Goal: Task Accomplishment & Management: Manage account settings

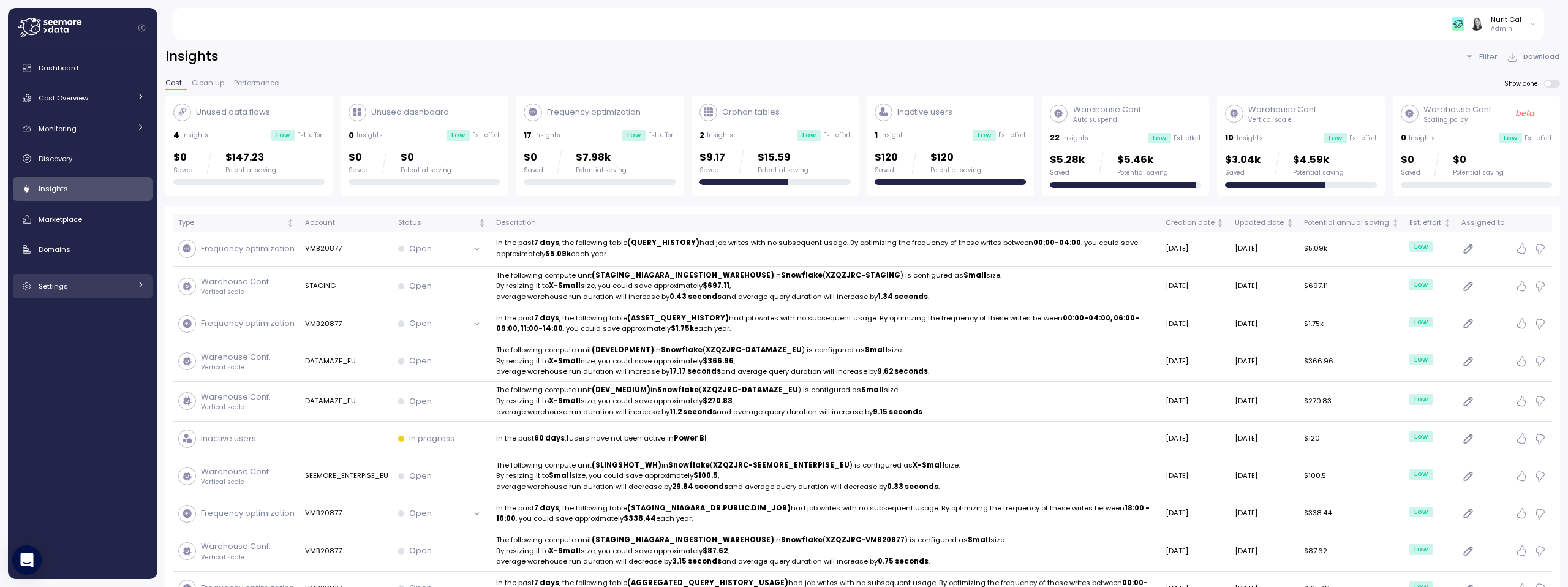
click at [29, 284] on icon at bounding box center [26, 286] width 8 height 8
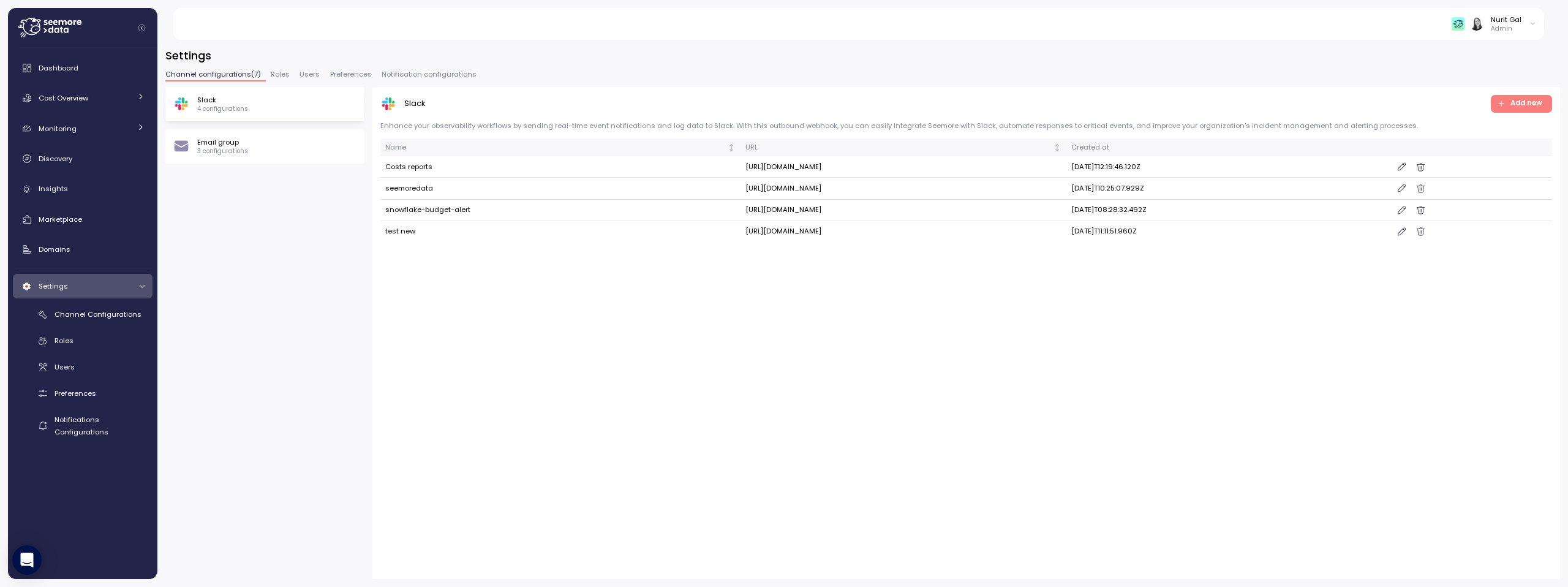
click at [346, 81] on button "Preferences" at bounding box center [350, 76] width 52 height 11
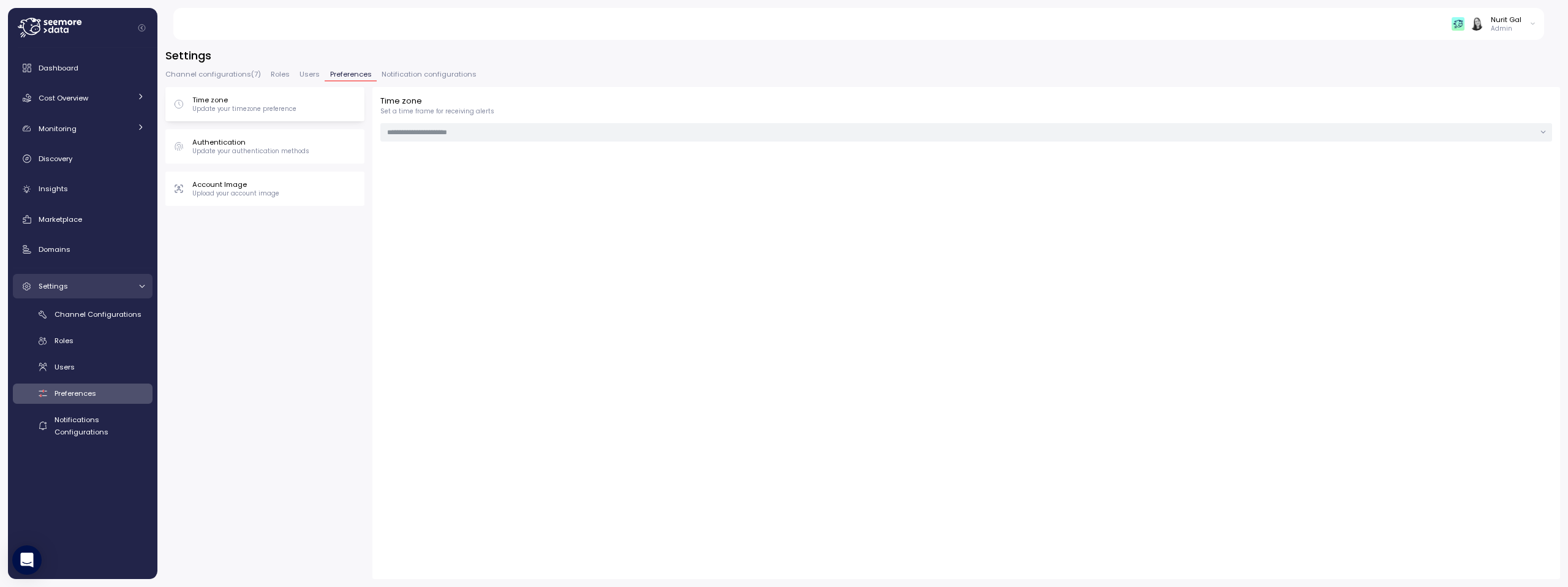
type input "******"
click at [439, 71] on span "Notification configurations" at bounding box center [429, 74] width 95 height 7
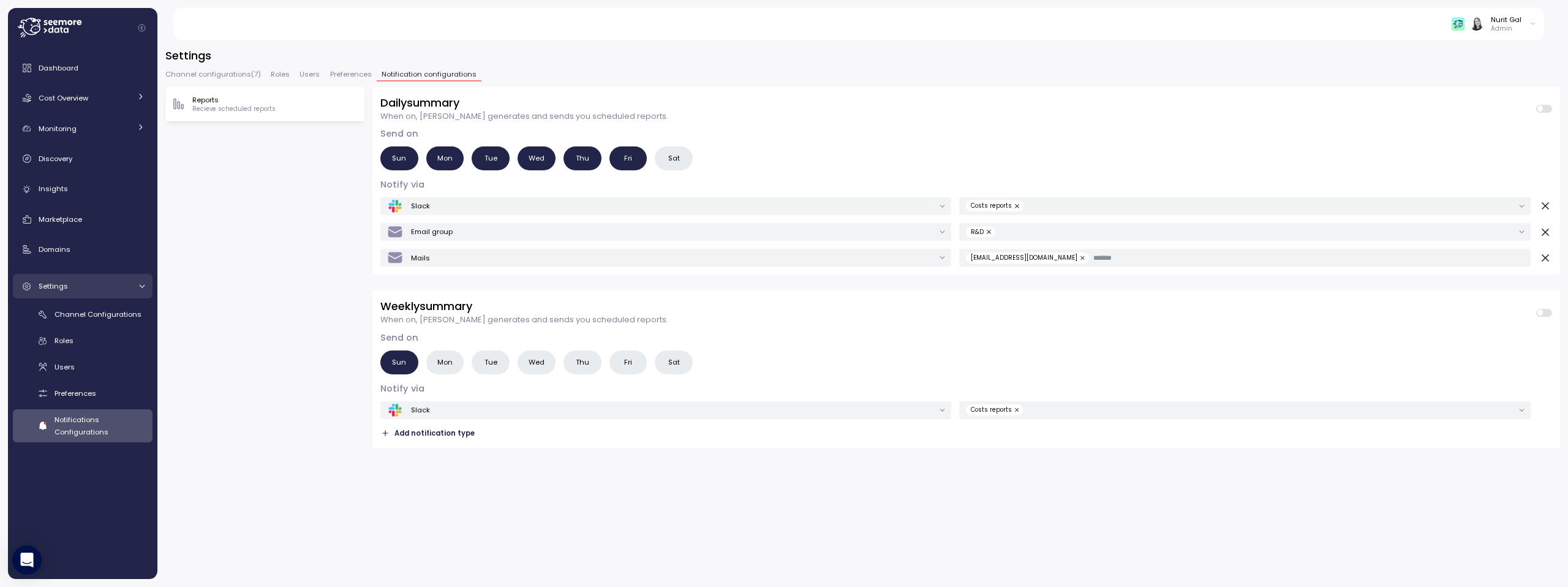
click at [361, 72] on span "Preferences" at bounding box center [350, 74] width 42 height 7
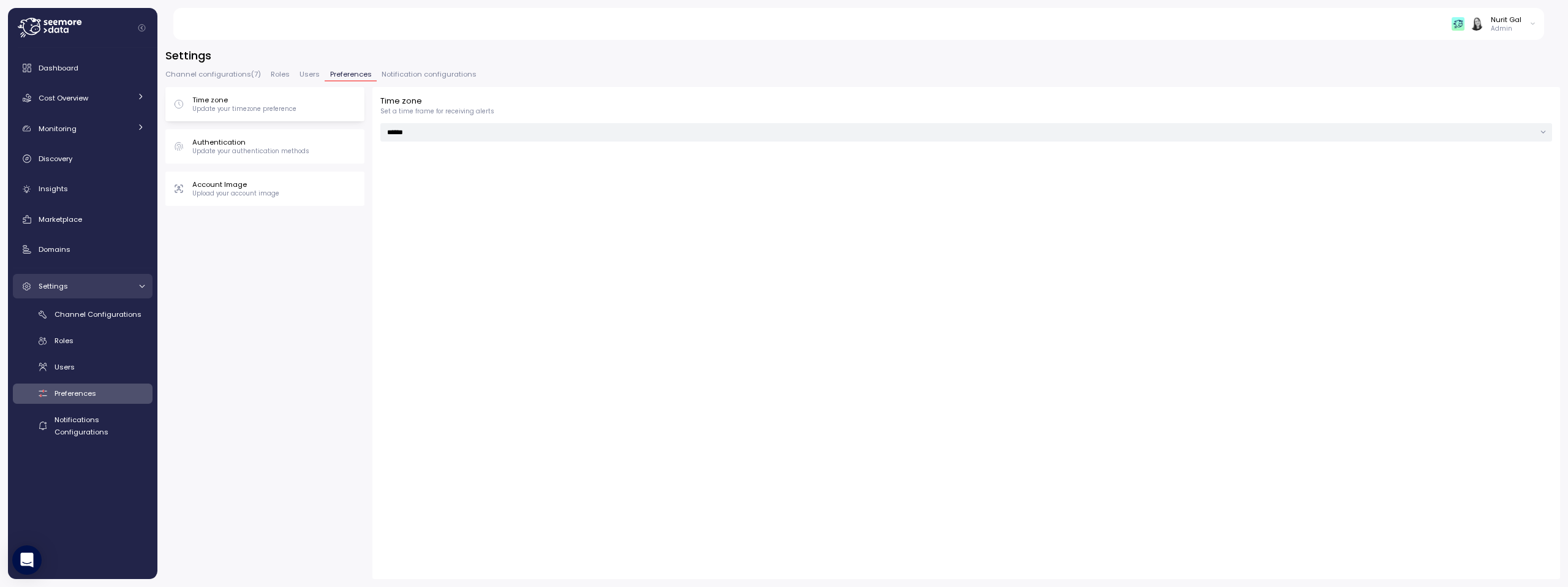
click at [405, 87] on div "Time zone Set a time frame for receiving alerts ******" at bounding box center [967, 333] width 1188 height 492
click at [401, 76] on span "Notification configurations" at bounding box center [429, 74] width 95 height 7
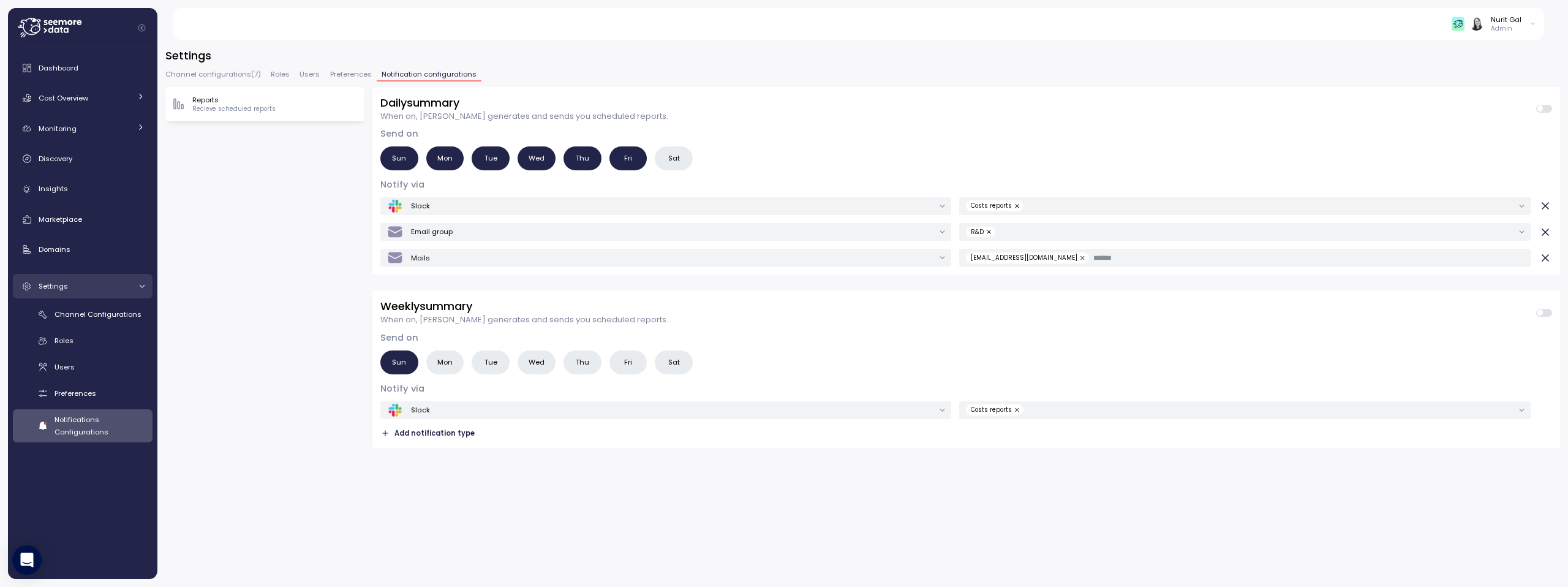
click at [368, 72] on button "Preferences" at bounding box center [350, 76] width 52 height 11
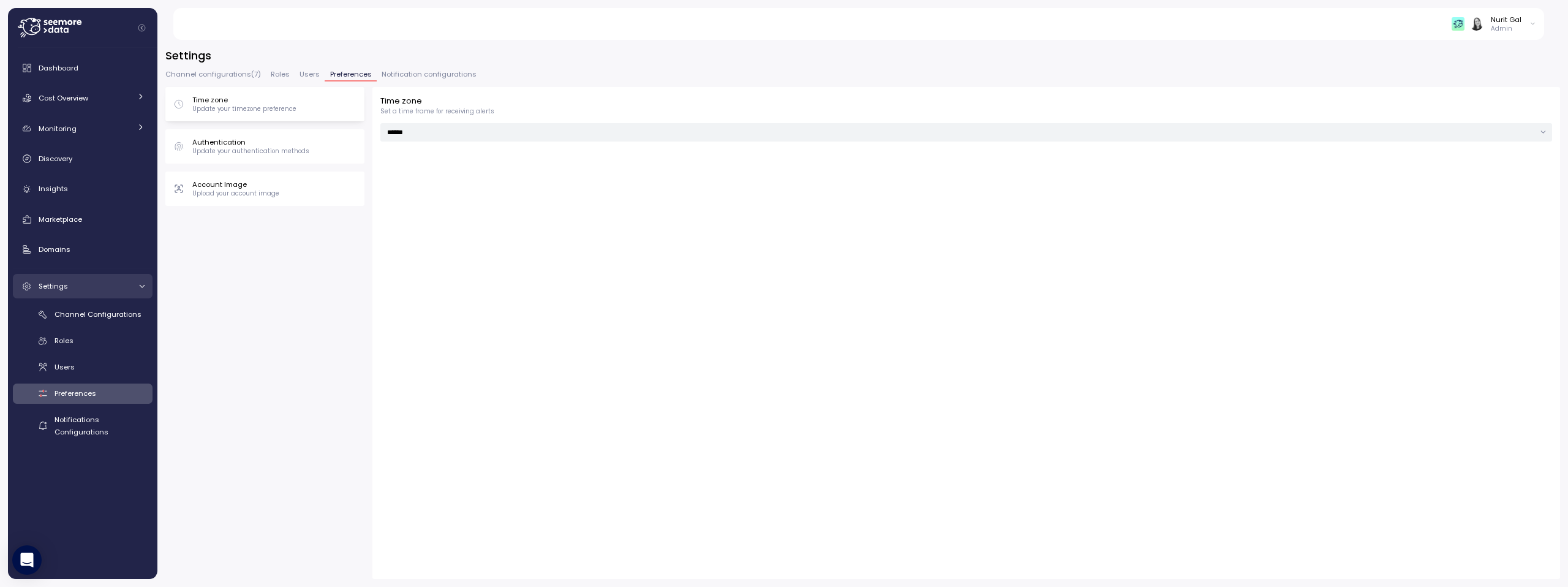
click at [283, 71] on span "Roles" at bounding box center [280, 74] width 19 height 7
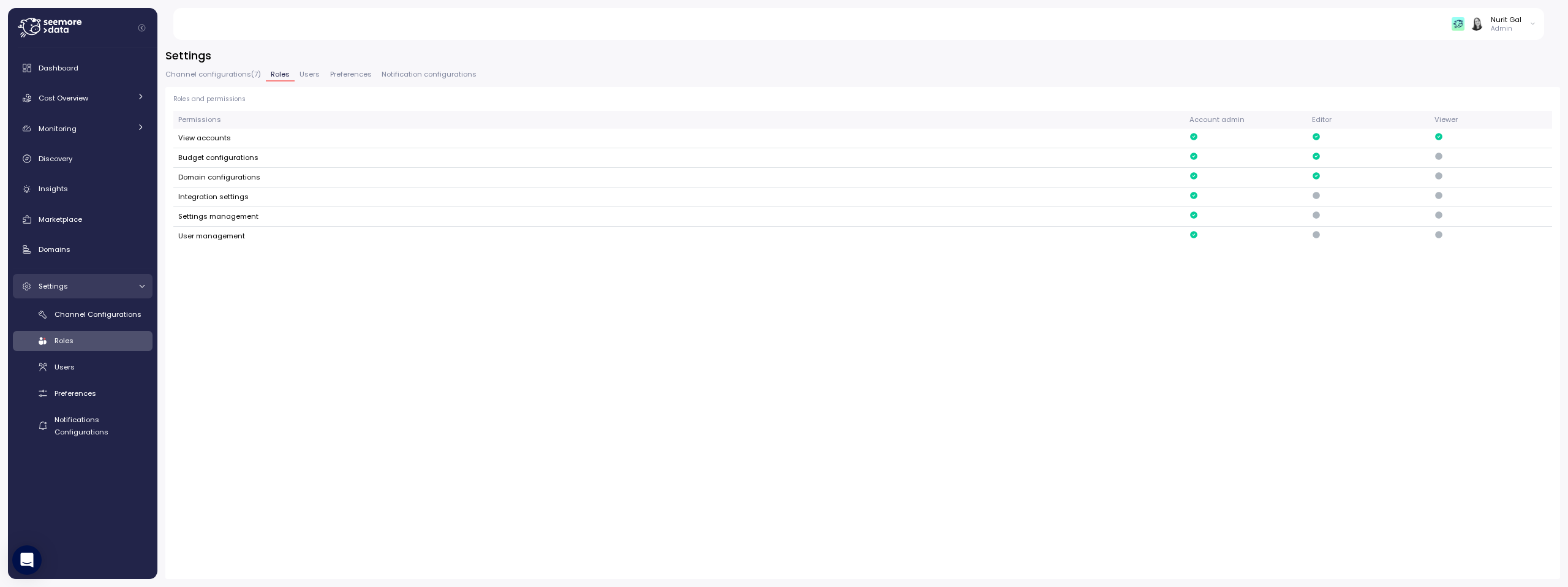
click at [294, 73] on button "Users" at bounding box center [309, 76] width 30 height 11
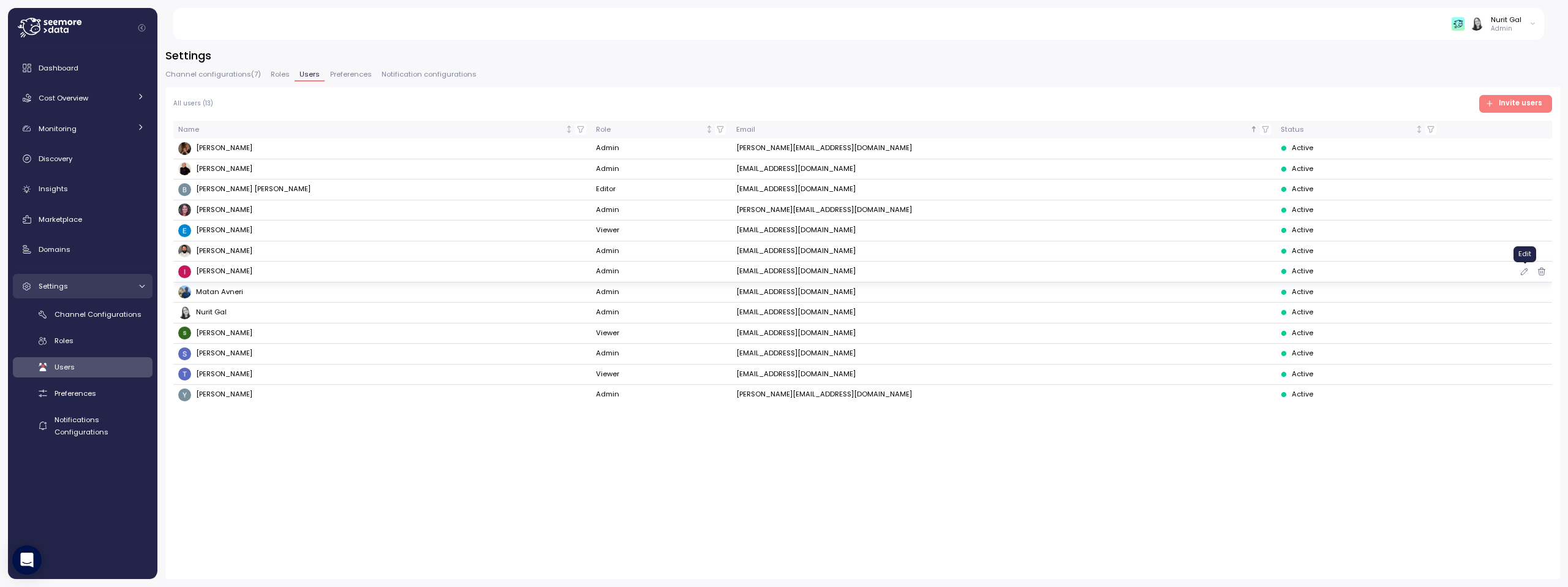
click at [1058, 271] on icon "button" at bounding box center [1525, 271] width 10 height 15
